Goal: Task Accomplishment & Management: Manage account settings

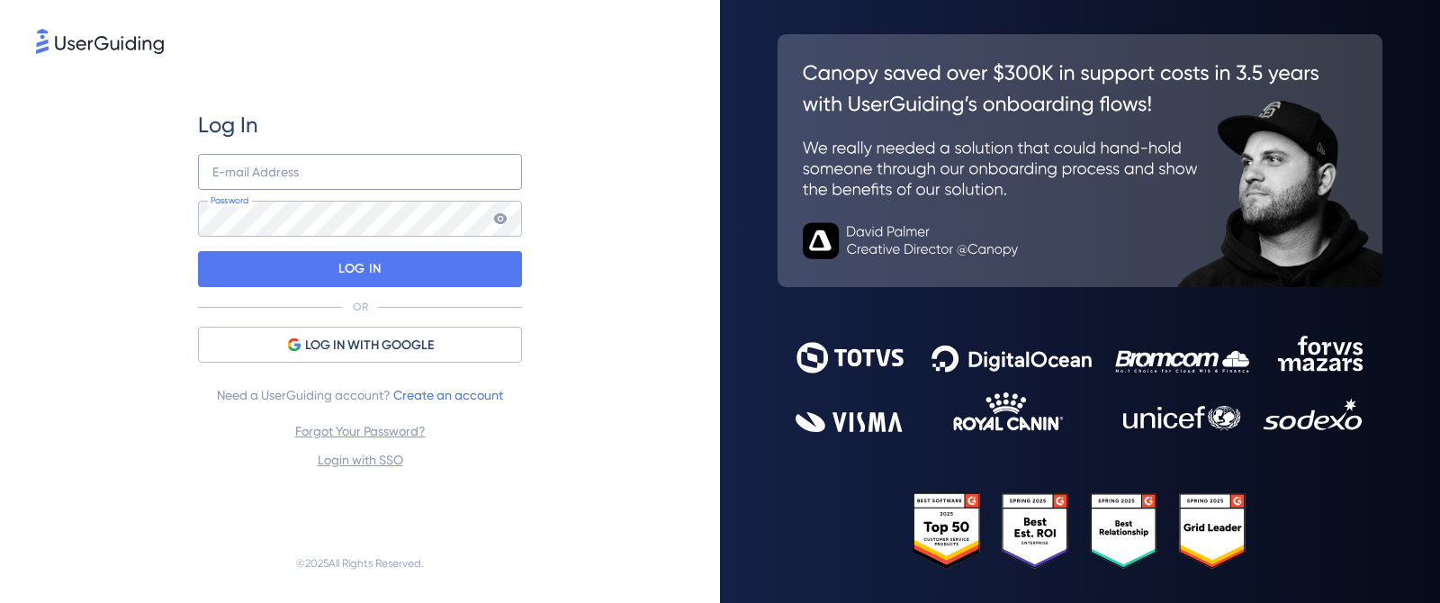
drag, startPoint x: 439, startPoint y: 152, endPoint x: 429, endPoint y: 168, distance: 19.0
click at [439, 152] on div "Log In E-mail Address Password LOG IN OR LOG IN WITH GOOGLE Need a UserGuiding …" at bounding box center [360, 291] width 324 height 360
click at [428, 168] on input "email" at bounding box center [360, 172] width 324 height 36
click at [497, 170] on img at bounding box center [497, 172] width 22 height 36
type input "[EMAIL_ADDRESS][DOMAIN_NAME]"
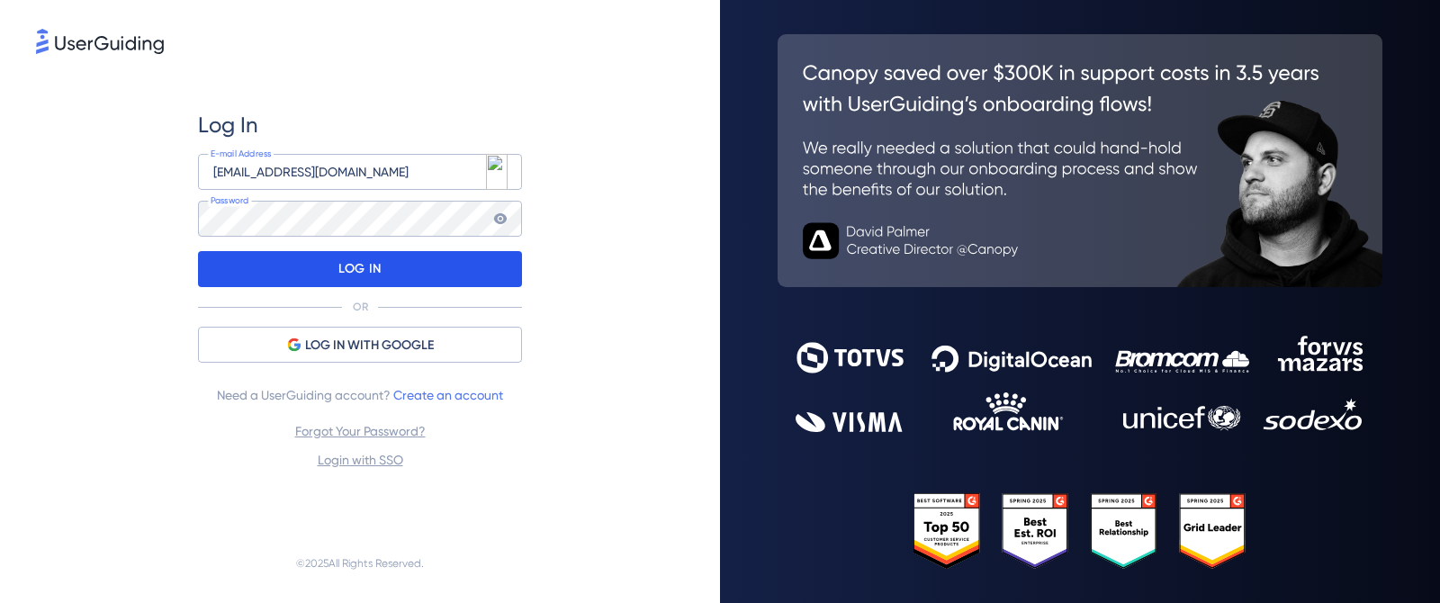
click at [315, 262] on div "LOG IN" at bounding box center [360, 269] width 324 height 36
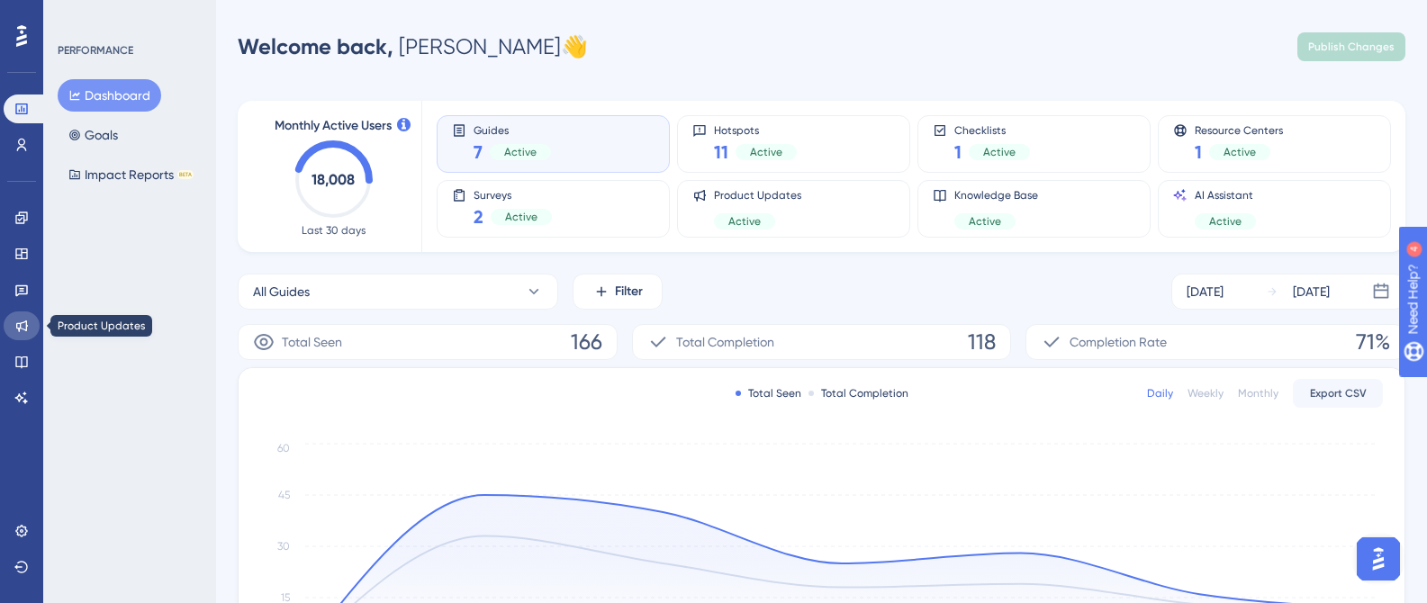
click at [32, 328] on link at bounding box center [22, 325] width 36 height 29
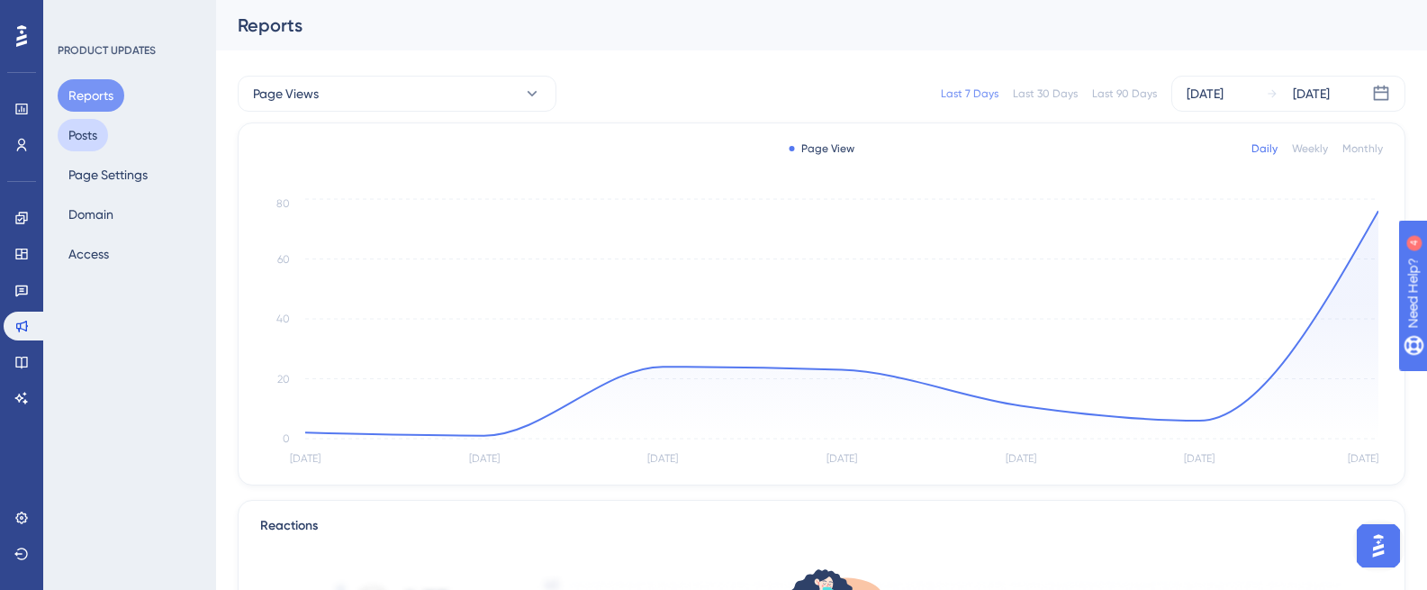
click at [104, 141] on button "Posts" at bounding box center [83, 135] width 50 height 32
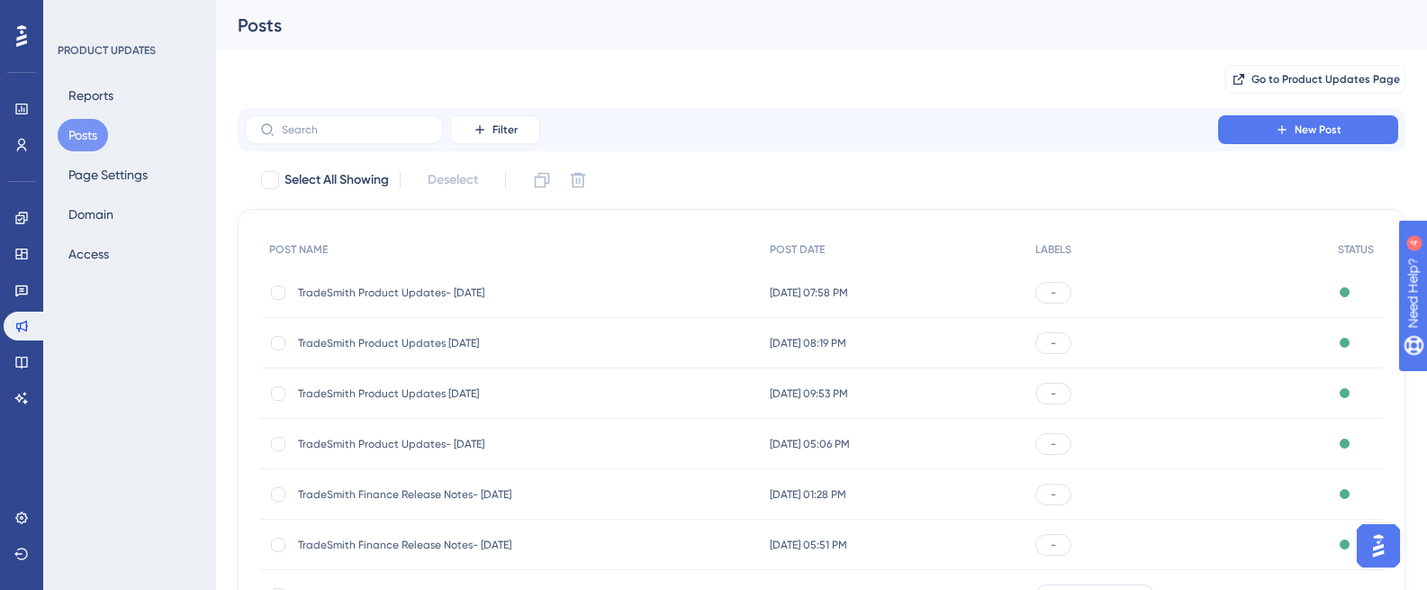
click at [352, 294] on span "TradeSmith Product Updates- [DATE]" at bounding box center [442, 292] width 288 height 14
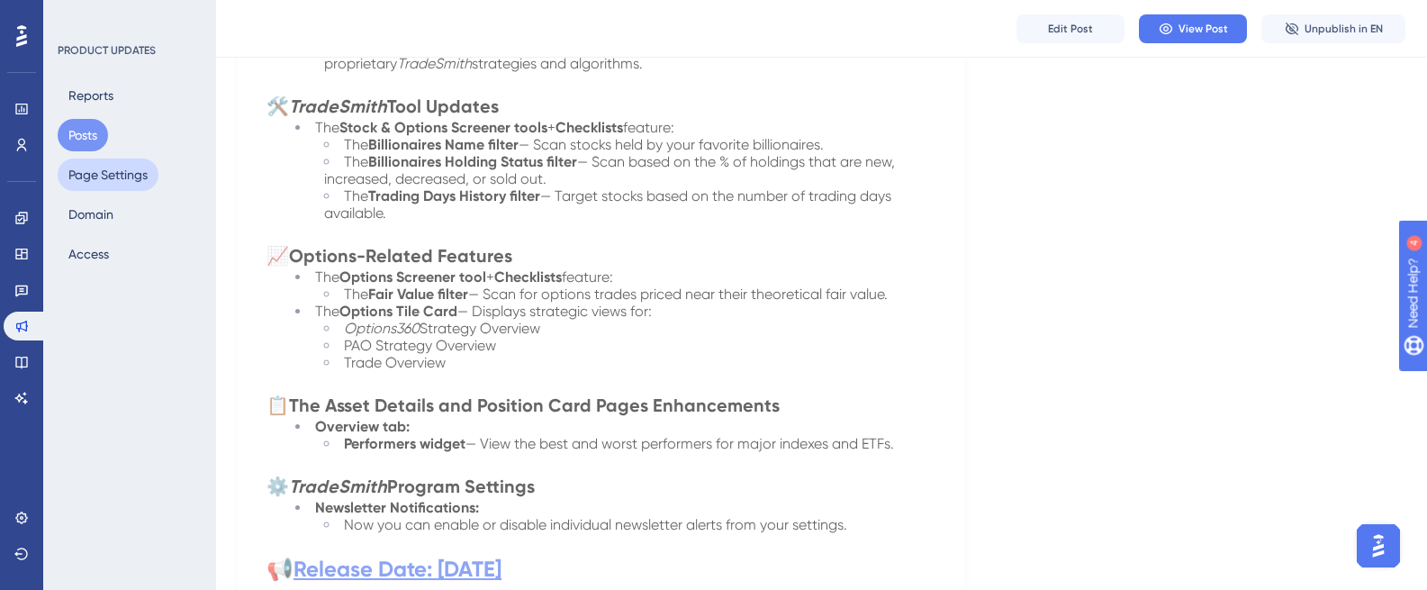
scroll to position [740, 4]
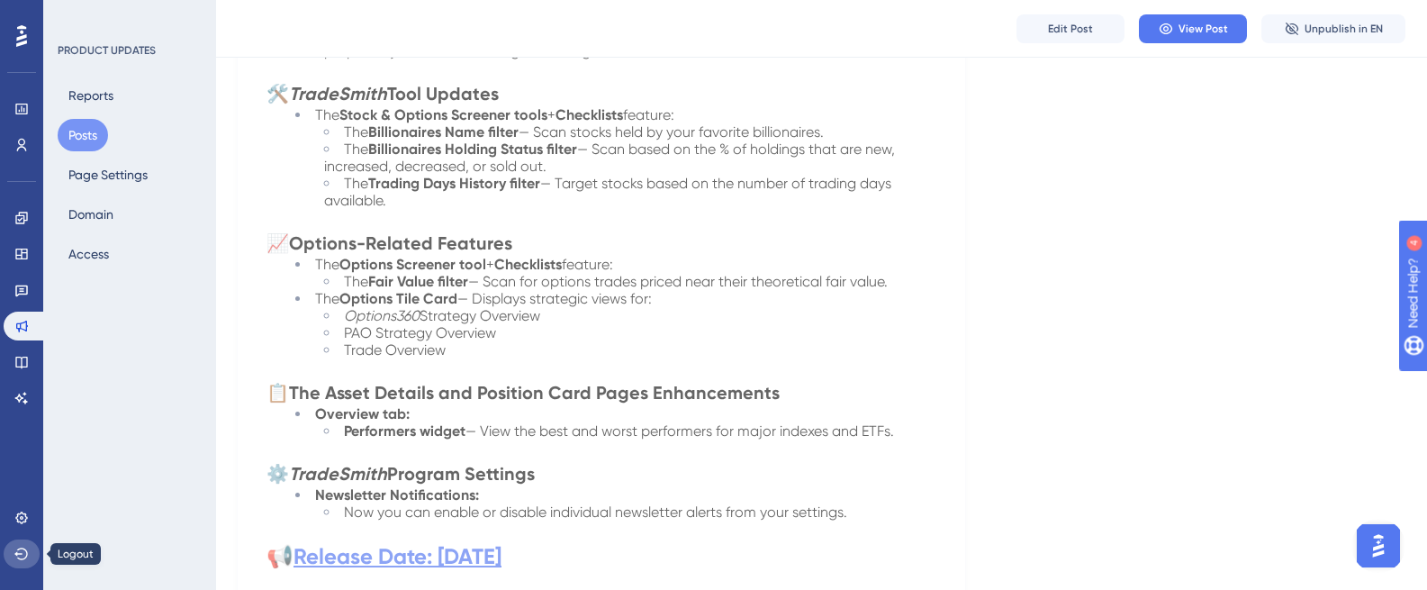
click at [23, 552] on icon at bounding box center [21, 553] width 14 height 14
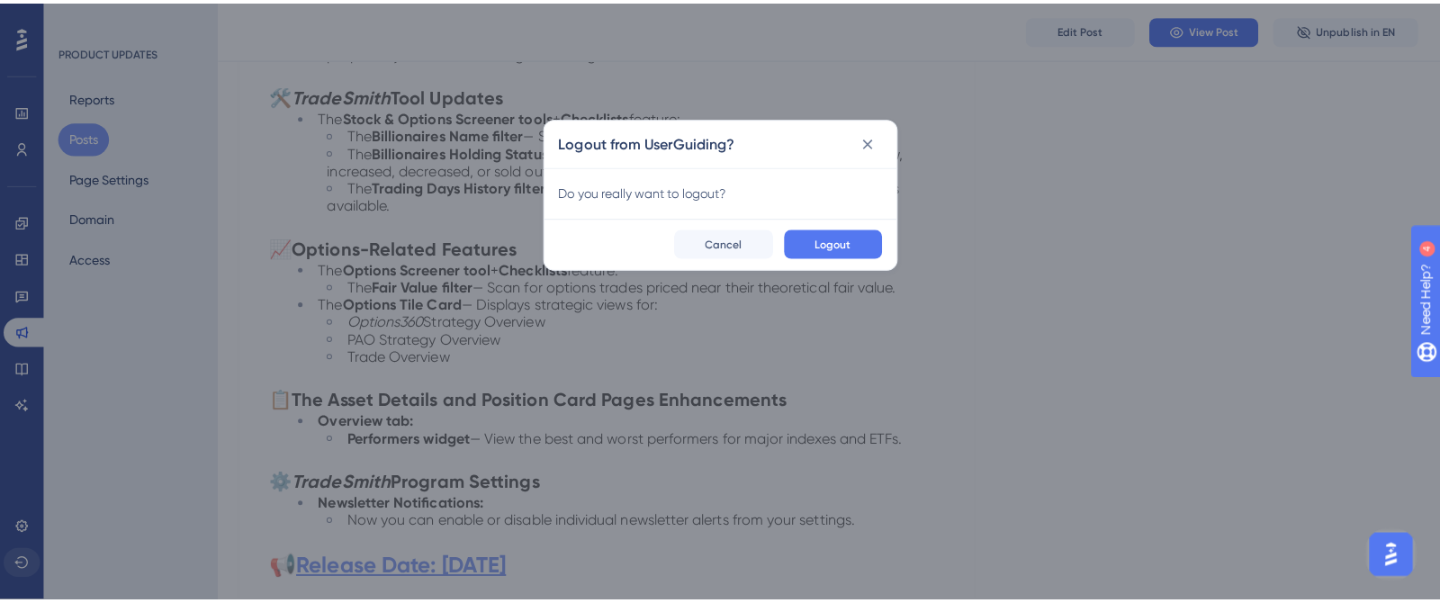
scroll to position [740, 0]
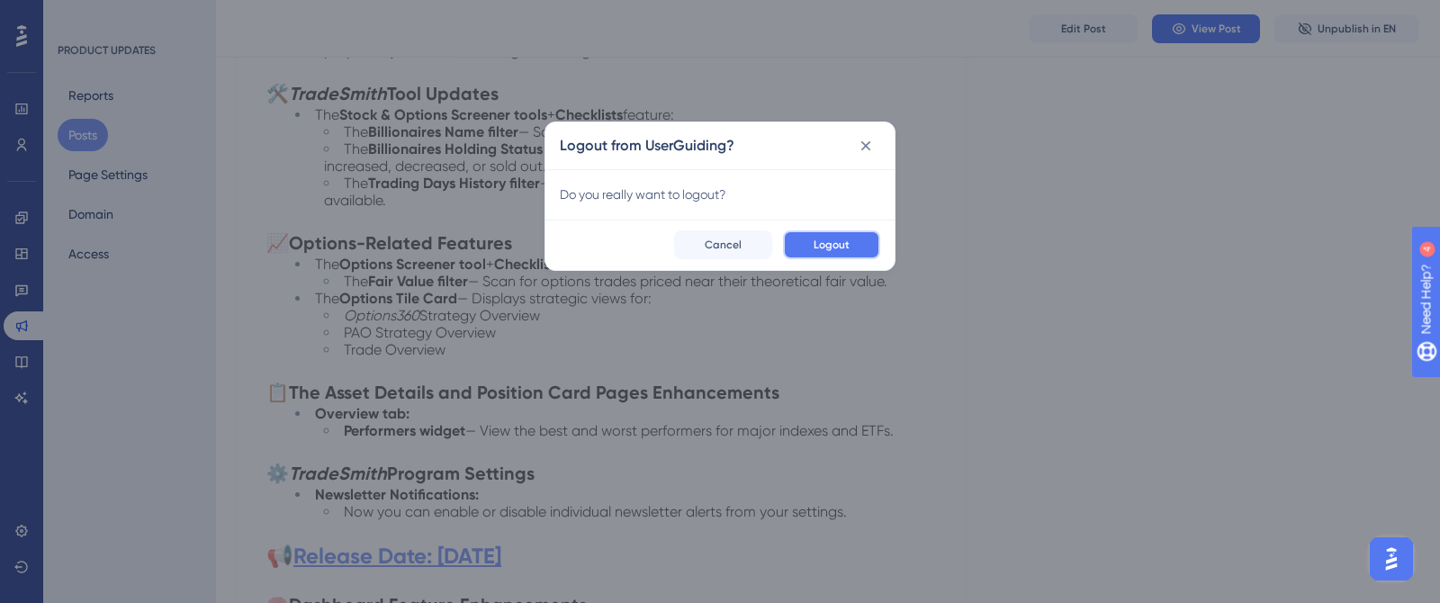
click at [819, 245] on span "Logout" at bounding box center [832, 245] width 36 height 14
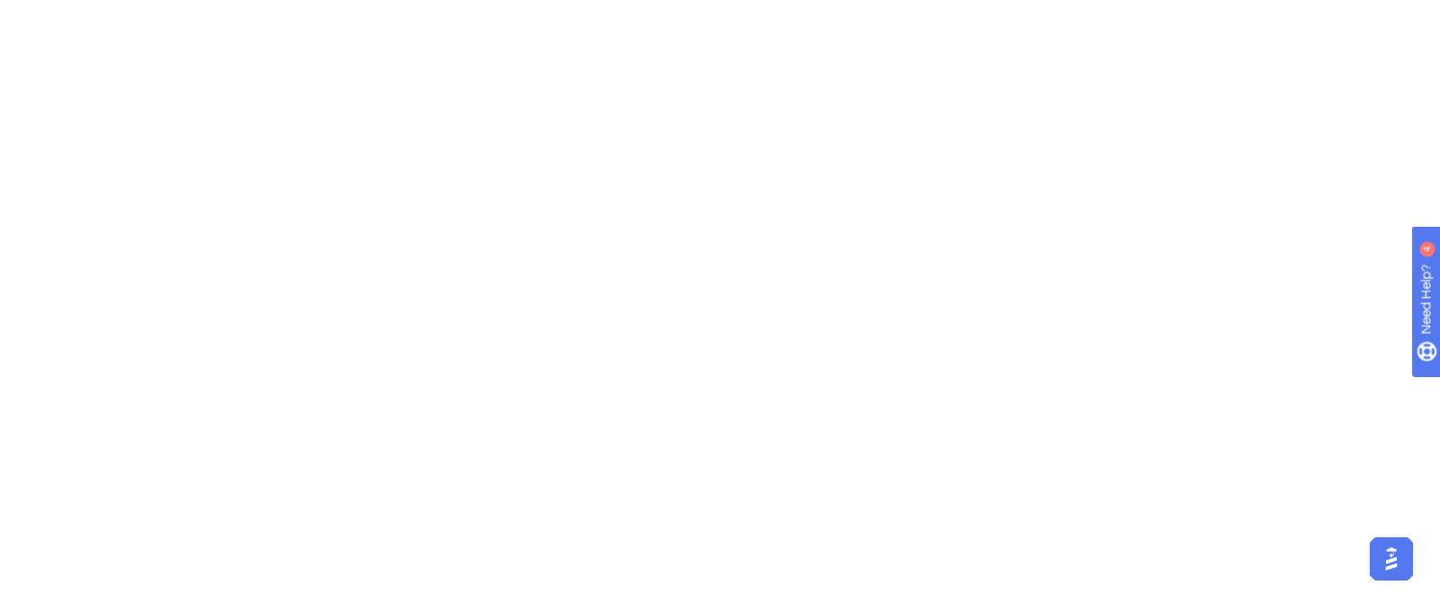
scroll to position [0, 0]
